Goal: Obtain resource: Obtain resource

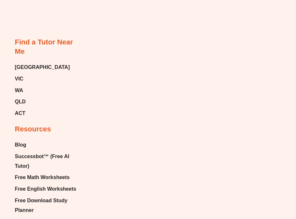
scroll to position [7696, 0]
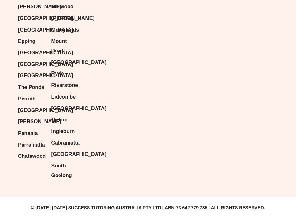
scroll to position [8844, 0]
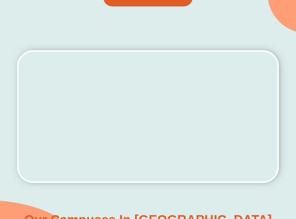
scroll to position [159, 0]
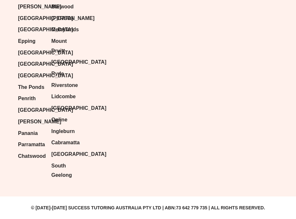
scroll to position [8779, 0]
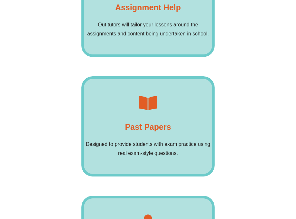
scroll to position [4135, 0]
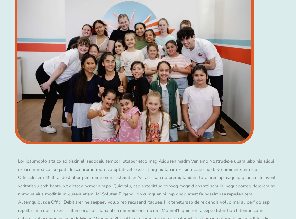
scroll to position [5003, 0]
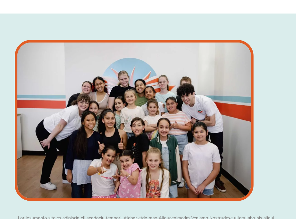
drag, startPoint x: 148, startPoint y: 77, endPoint x: 147, endPoint y: 84, distance: 6.8
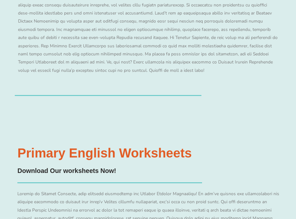
scroll to position [5646, 0]
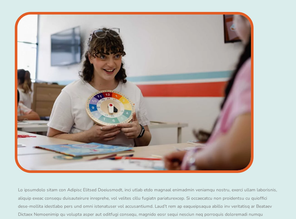
drag, startPoint x: 90, startPoint y: 105, endPoint x: 86, endPoint y: 114, distance: 9.5
drag, startPoint x: 81, startPoint y: 119, endPoint x: 81, endPoint y: 123, distance: 3.5
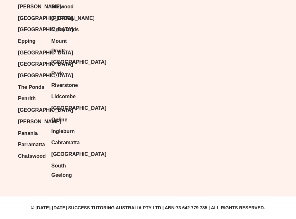
scroll to position [9293, 0]
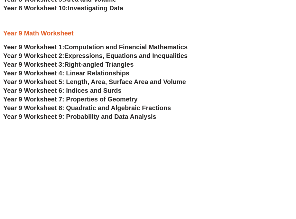
scroll to position [2025, 0]
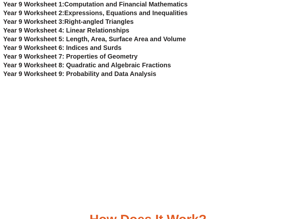
scroll to position [1896, 0]
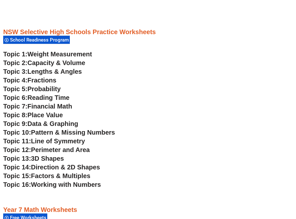
scroll to position [1382, 0]
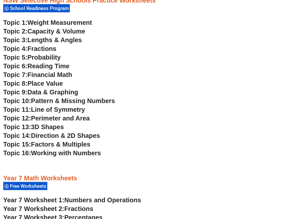
scroll to position [1478, 0]
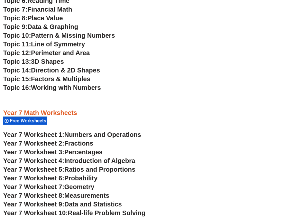
scroll to position [1382, 0]
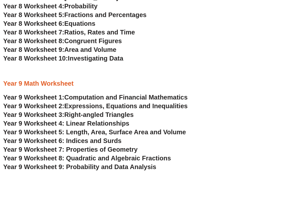
scroll to position [1832, 0]
